Goal: Check status

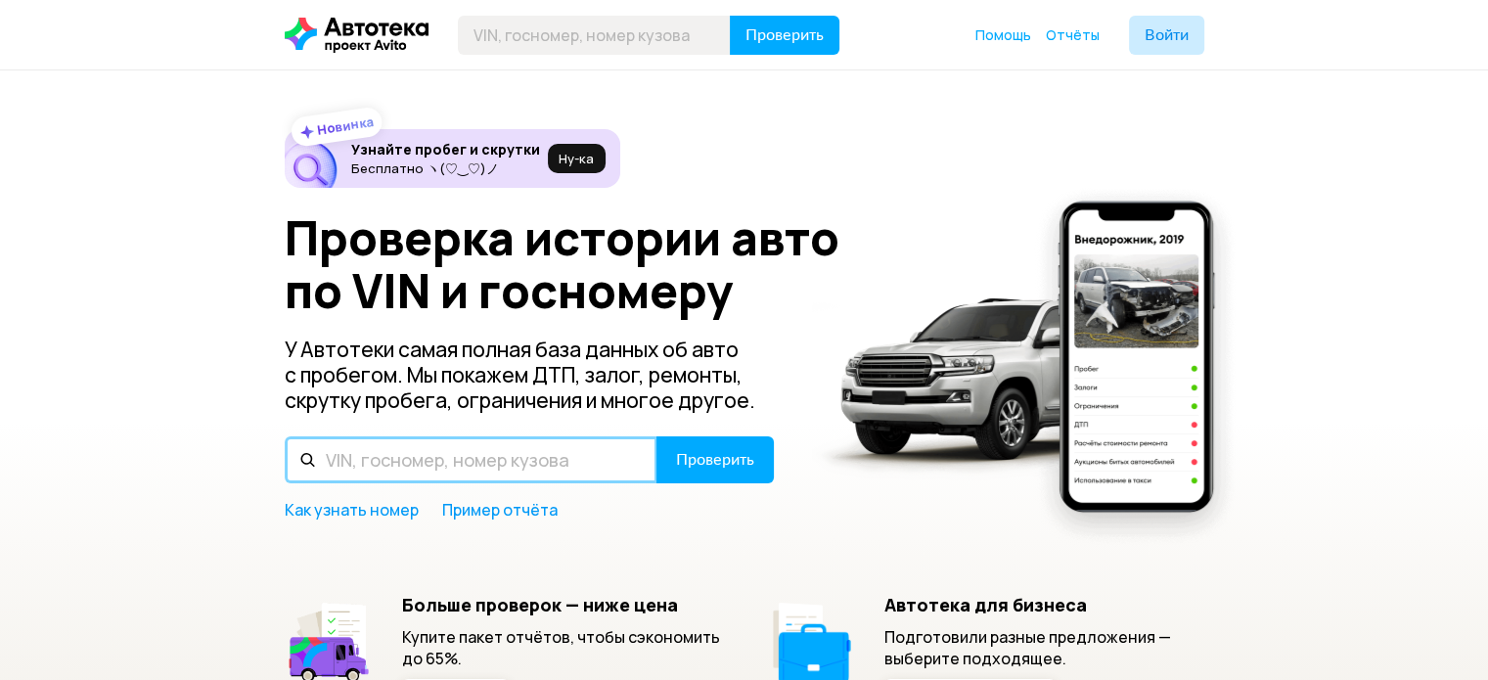
click at [452, 446] on input "text" at bounding box center [471, 459] width 373 height 47
paste input "[VEHICLE_IDENTIFICATION_NUMBER]"
type input "KPTE0A1YSSP09849"
paste input "[VEHICLE_IDENTIFICATION_NUMBER]"
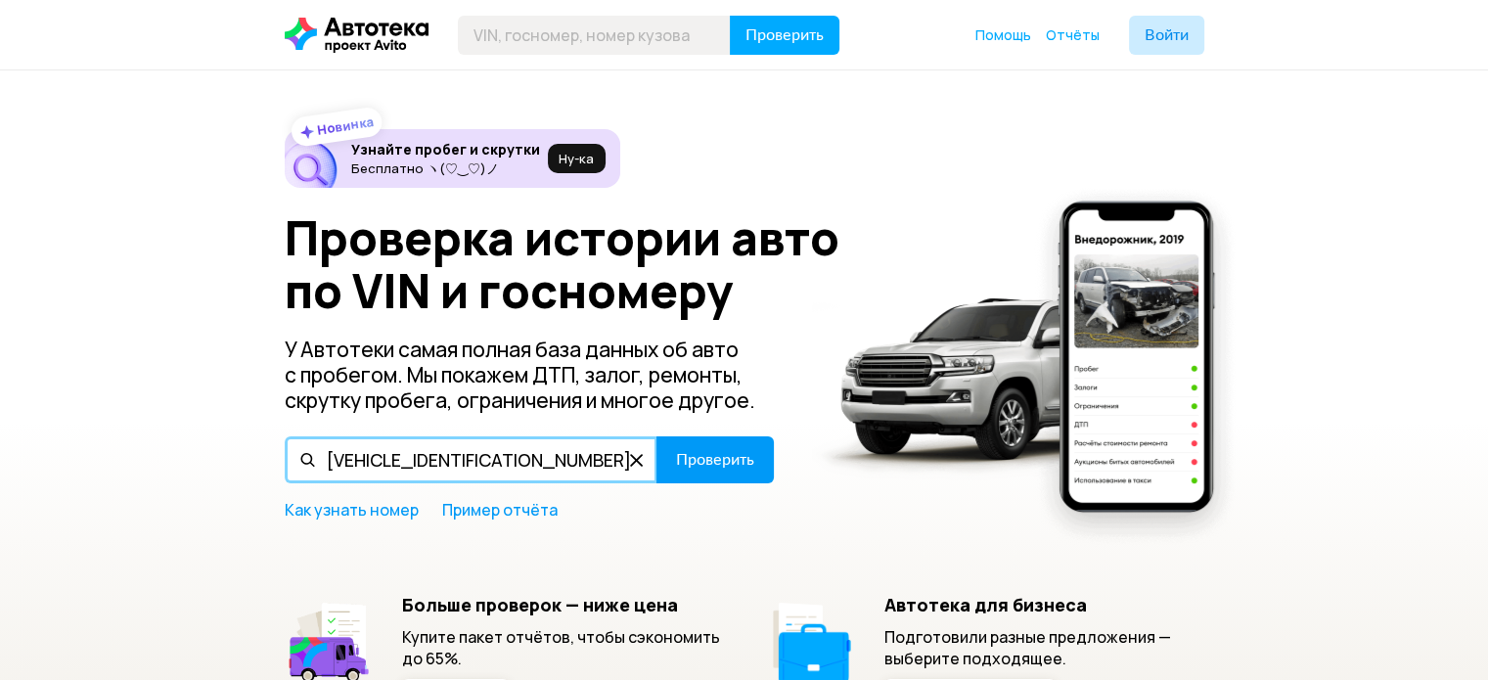
type input "[VEHICLE_IDENTIFICATION_NUMBER]"
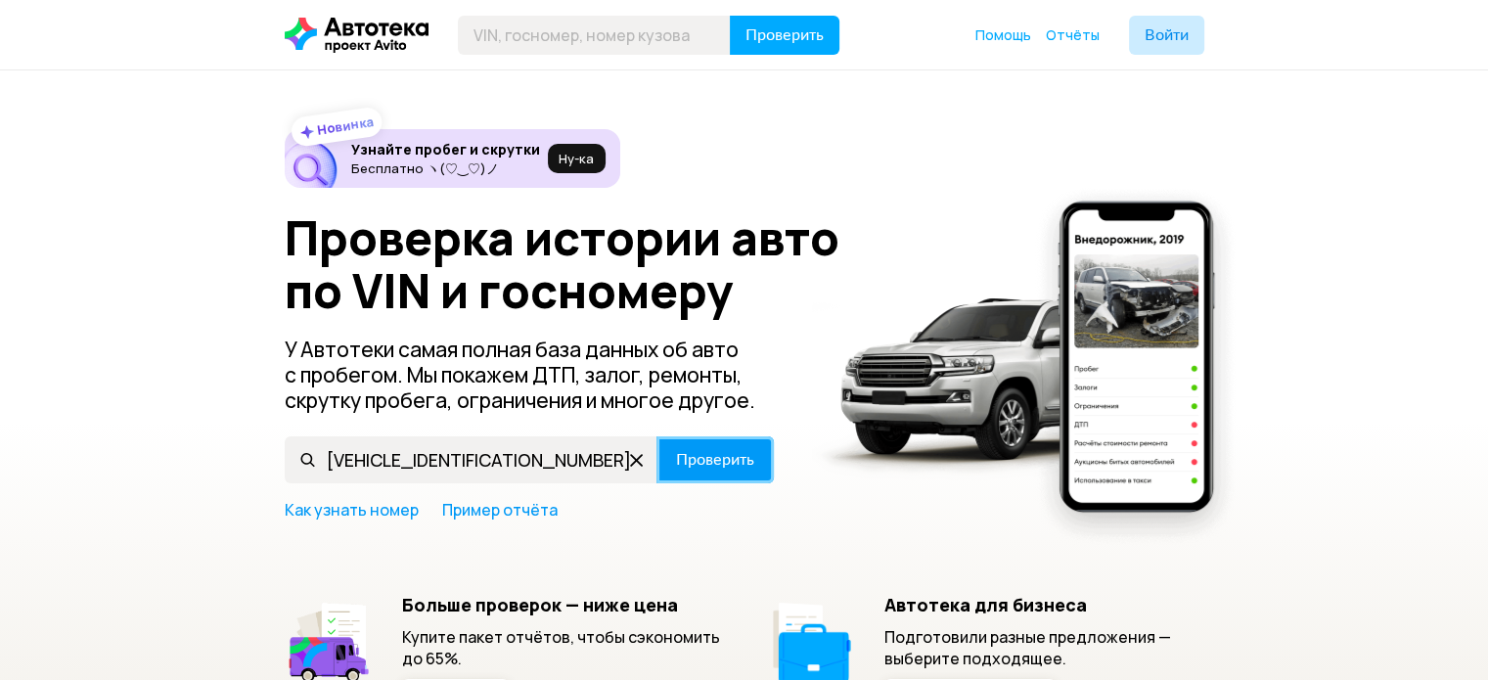
click at [685, 461] on span "Проверить" at bounding box center [715, 460] width 78 height 16
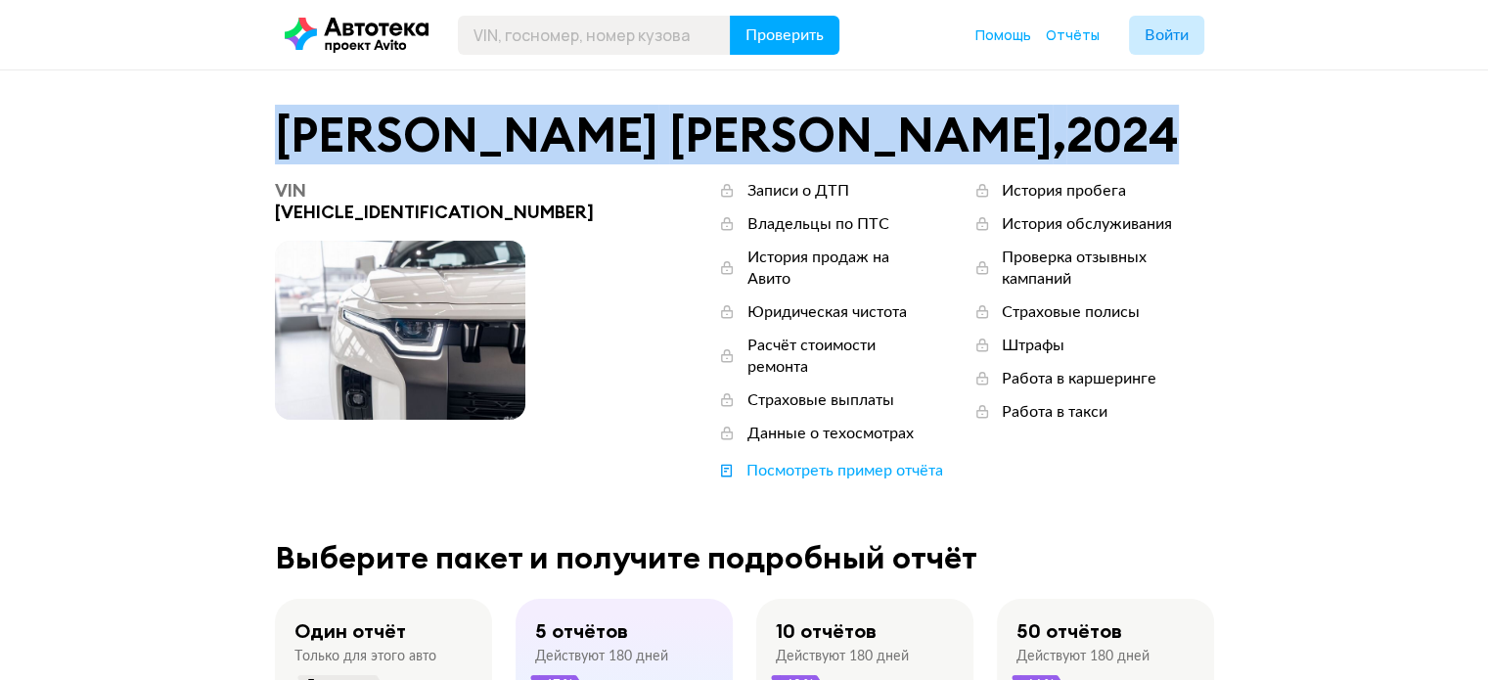
drag, startPoint x: 272, startPoint y: 129, endPoint x: 727, endPoint y: 129, distance: 455.0
copy div "[PERSON_NAME] , 2024"
click at [401, 145] on div "[PERSON_NAME] , 2024" at bounding box center [744, 135] width 939 height 51
